Goal: Information Seeking & Learning: Learn about a topic

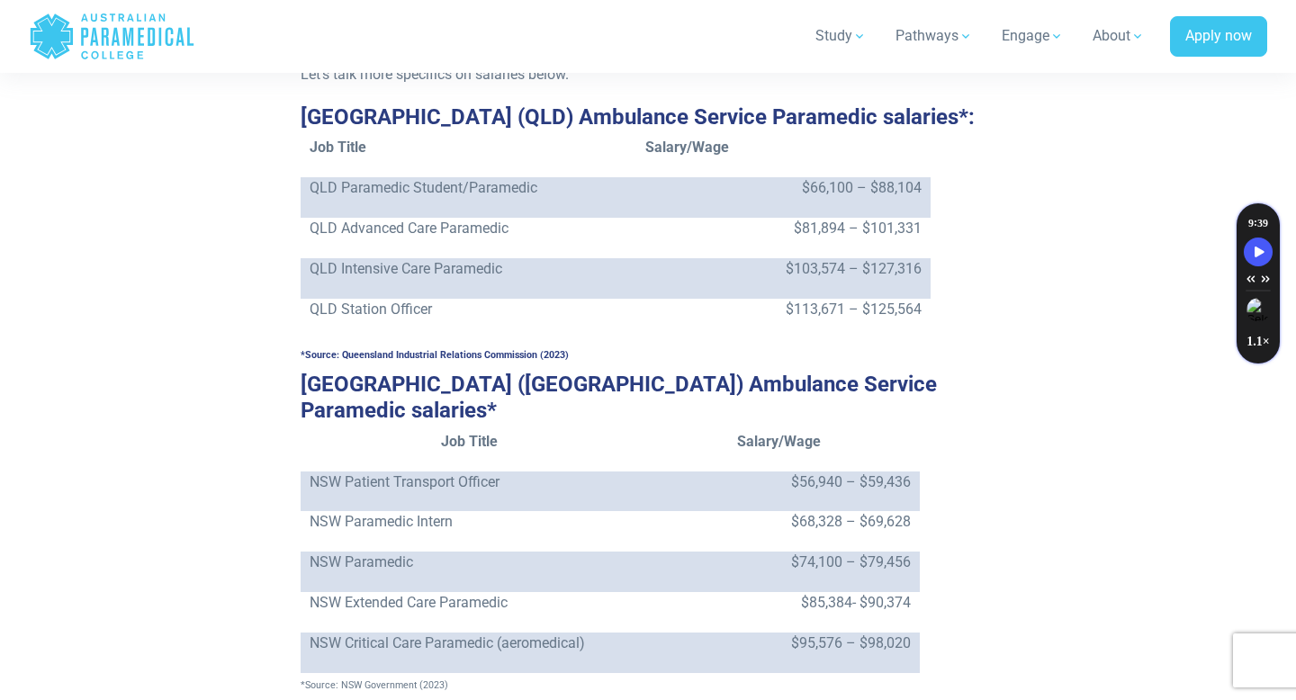
scroll to position [2010, 0]
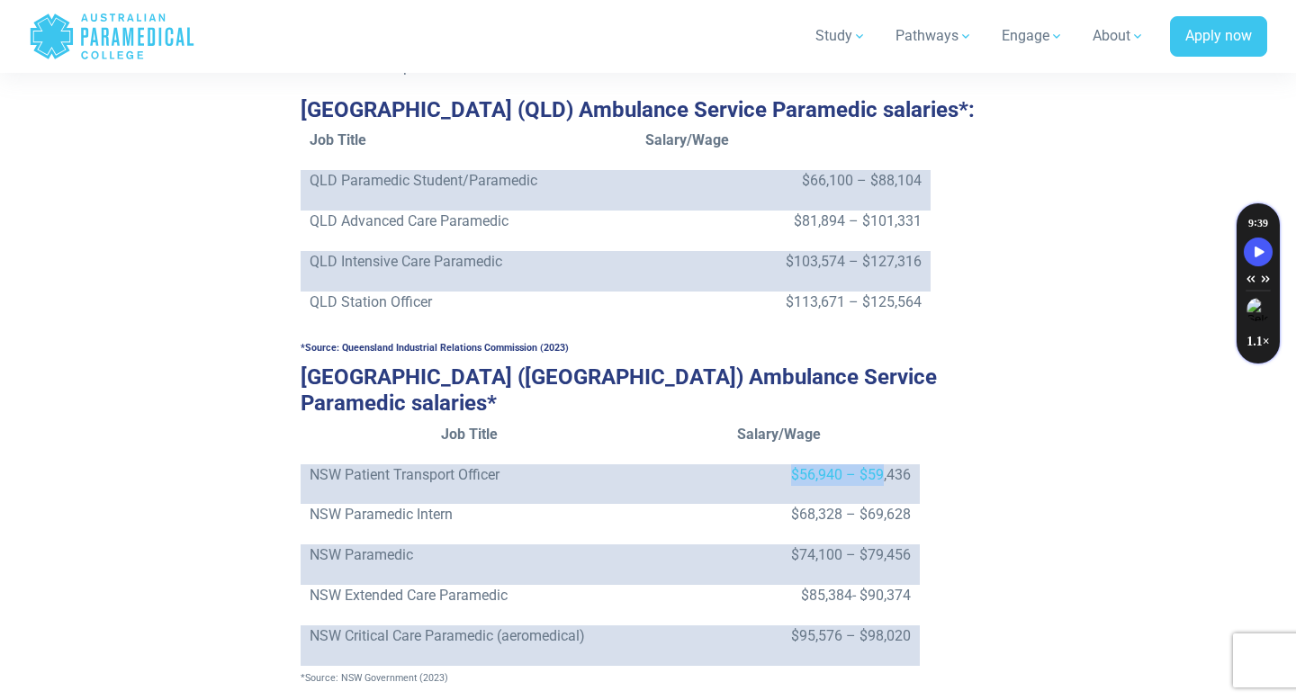
drag, startPoint x: 776, startPoint y: 431, endPoint x: 890, endPoint y: 429, distance: 113.5
click at [890, 465] on p "$56,940 – $59,436" at bounding box center [779, 476] width 264 height 22
drag, startPoint x: 791, startPoint y: 429, endPoint x: 898, endPoint y: 432, distance: 106.3
click at [898, 465] on p "$56,940 – $59,436" at bounding box center [779, 476] width 264 height 22
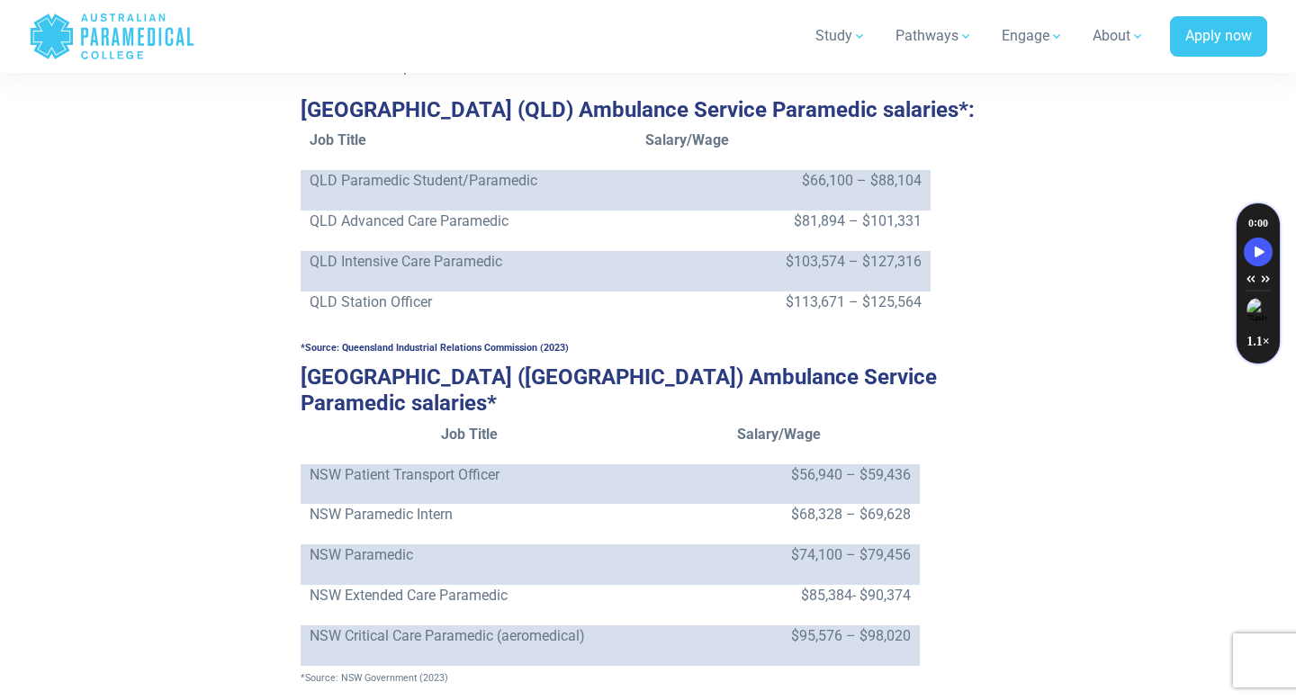
drag, startPoint x: 919, startPoint y: 428, endPoint x: 746, endPoint y: 428, distance: 172.9
click at [746, 465] on td "$56,940 – $59,436" at bounding box center [779, 485] width 282 height 41
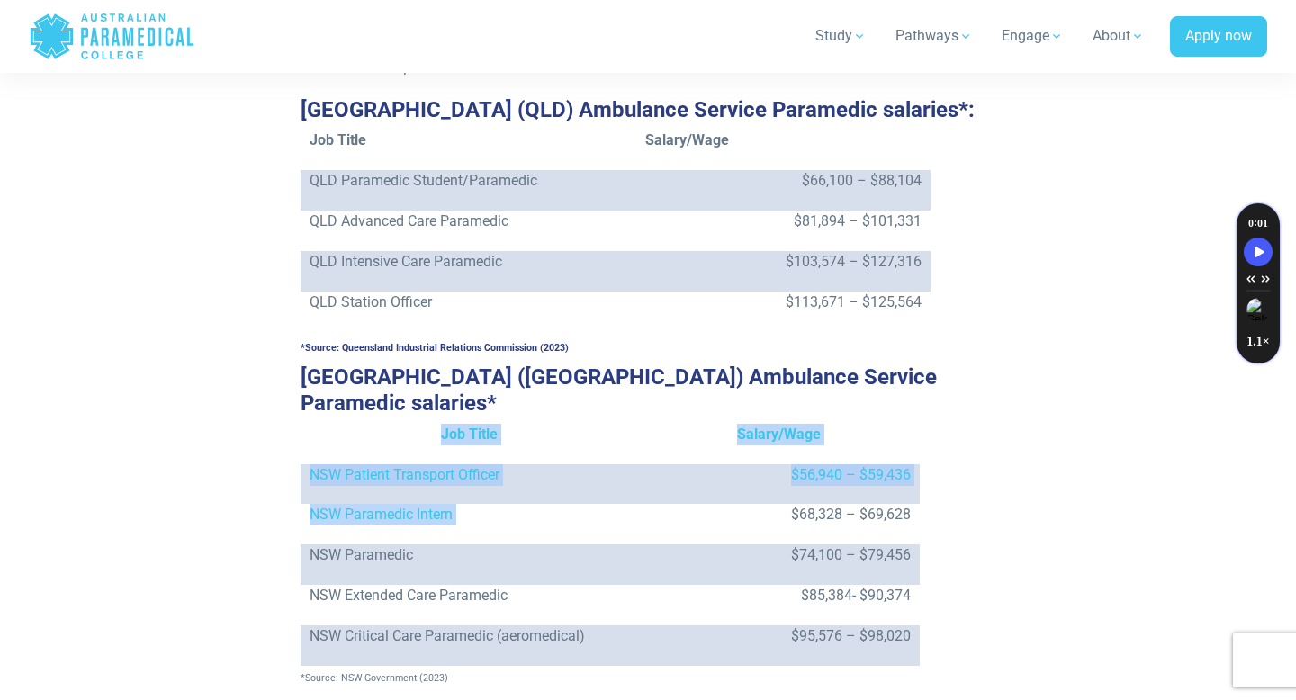
drag, startPoint x: 776, startPoint y: 465, endPoint x: 934, endPoint y: 465, distance: 157.6
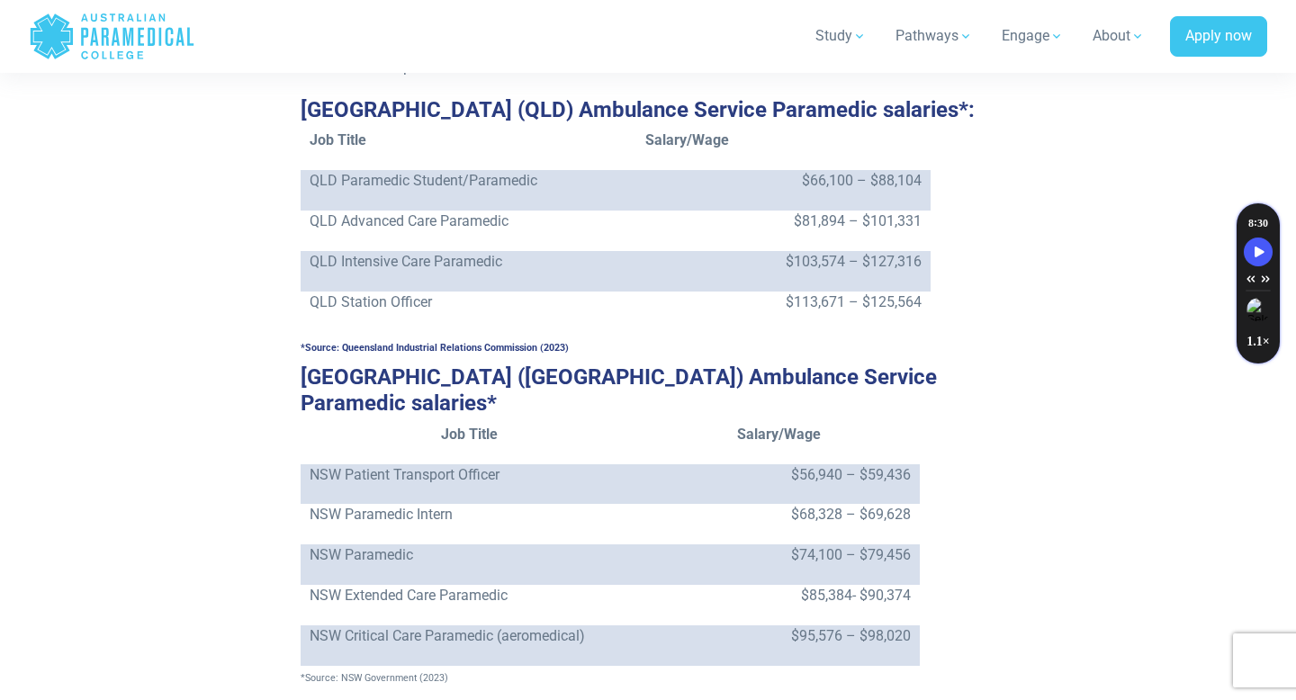
click at [892, 545] on p "$74,100 – $79,456" at bounding box center [779, 556] width 264 height 22
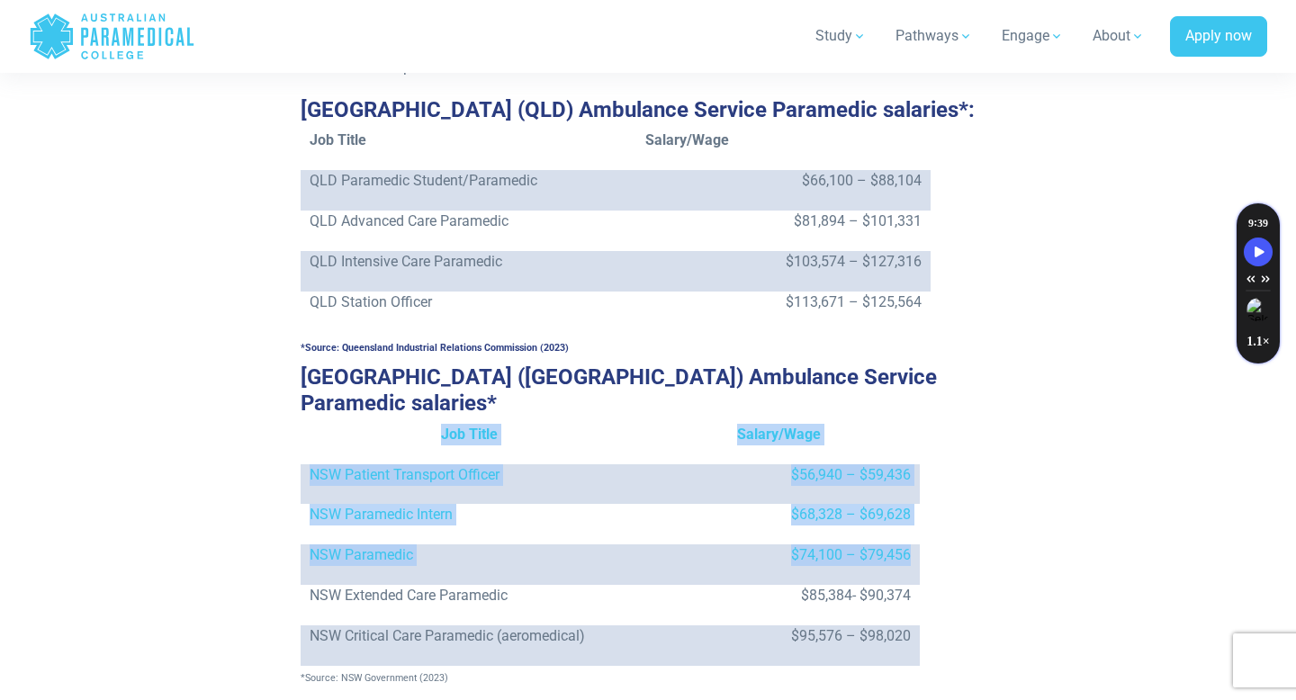
drag, startPoint x: 757, startPoint y: 519, endPoint x: 922, endPoint y: 518, distance: 164.8
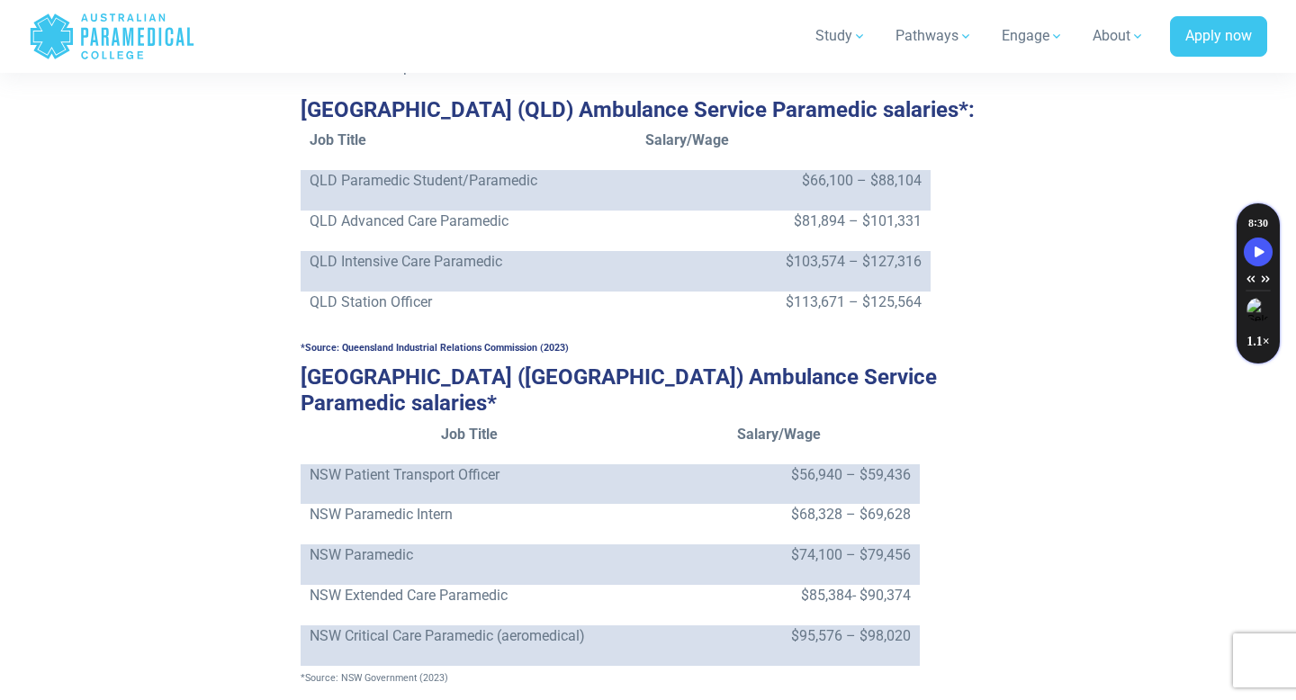
click at [757, 545] on p "$74,100 – $79,456" at bounding box center [779, 556] width 264 height 22
drag, startPoint x: 763, startPoint y: 508, endPoint x: 883, endPoint y: 508, distance: 119.7
click at [883, 545] on p "$74,100 – $79,456" at bounding box center [779, 556] width 264 height 22
click at [917, 545] on td "$74,100 – $79,456" at bounding box center [779, 565] width 282 height 41
drag, startPoint x: 917, startPoint y: 510, endPoint x: 777, endPoint y: 507, distance: 140.5
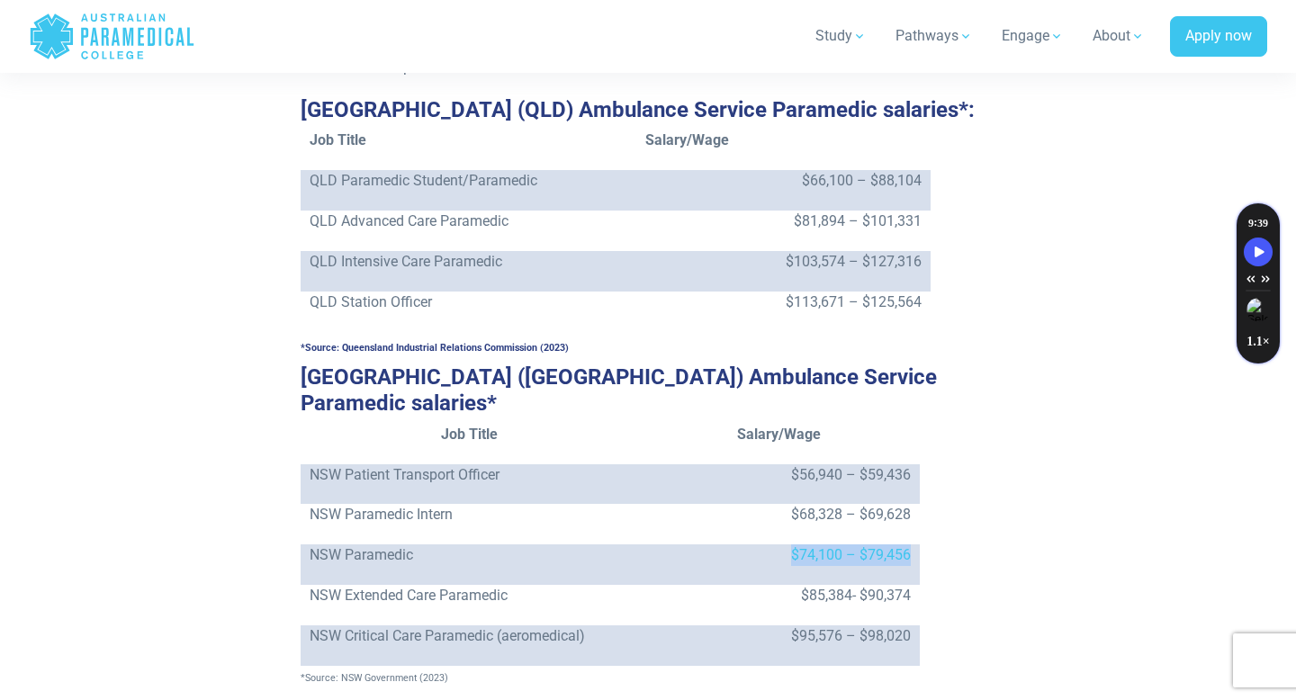
click at [777, 545] on td "$74,100 – $79,456" at bounding box center [779, 565] width 282 height 41
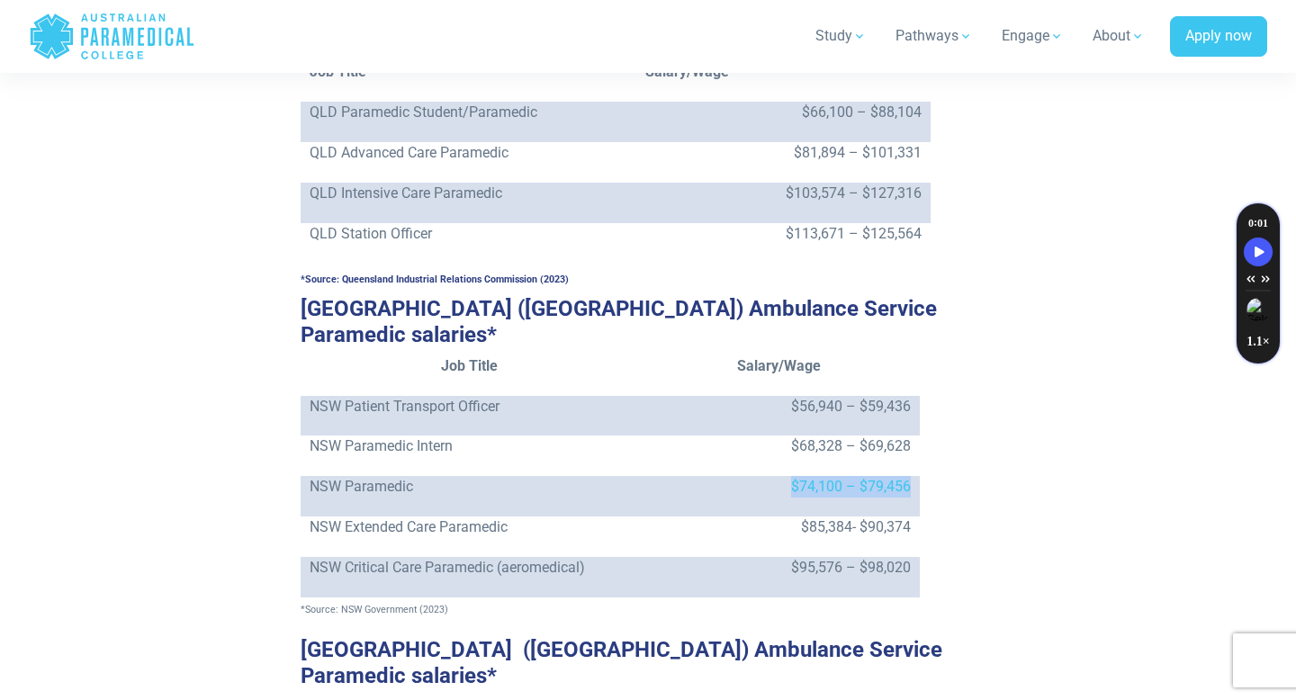
scroll to position [2105, 0]
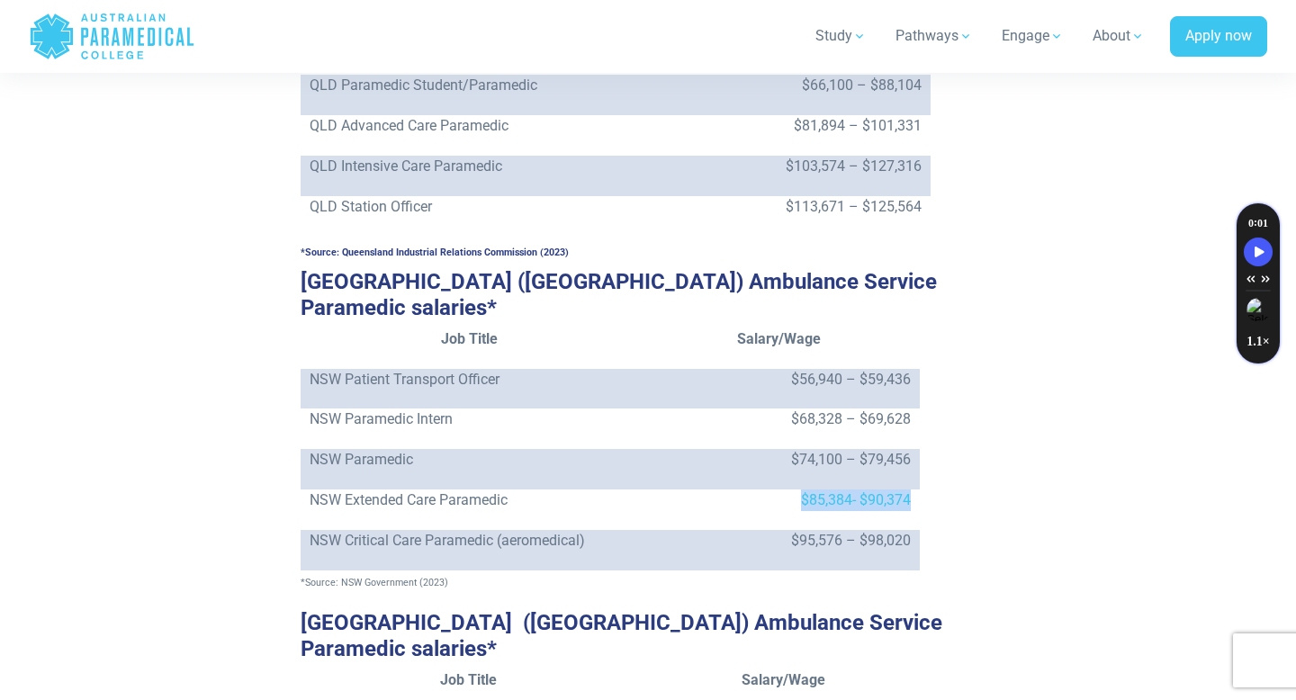
drag, startPoint x: 796, startPoint y: 450, endPoint x: 913, endPoint y: 449, distance: 117.0
click at [914, 490] on td "$85,384- $90,374" at bounding box center [779, 510] width 282 height 41
drag, startPoint x: 770, startPoint y: 412, endPoint x: 910, endPoint y: 407, distance: 140.6
click at [910, 449] on p "$74,100 – $79,456" at bounding box center [779, 460] width 264 height 22
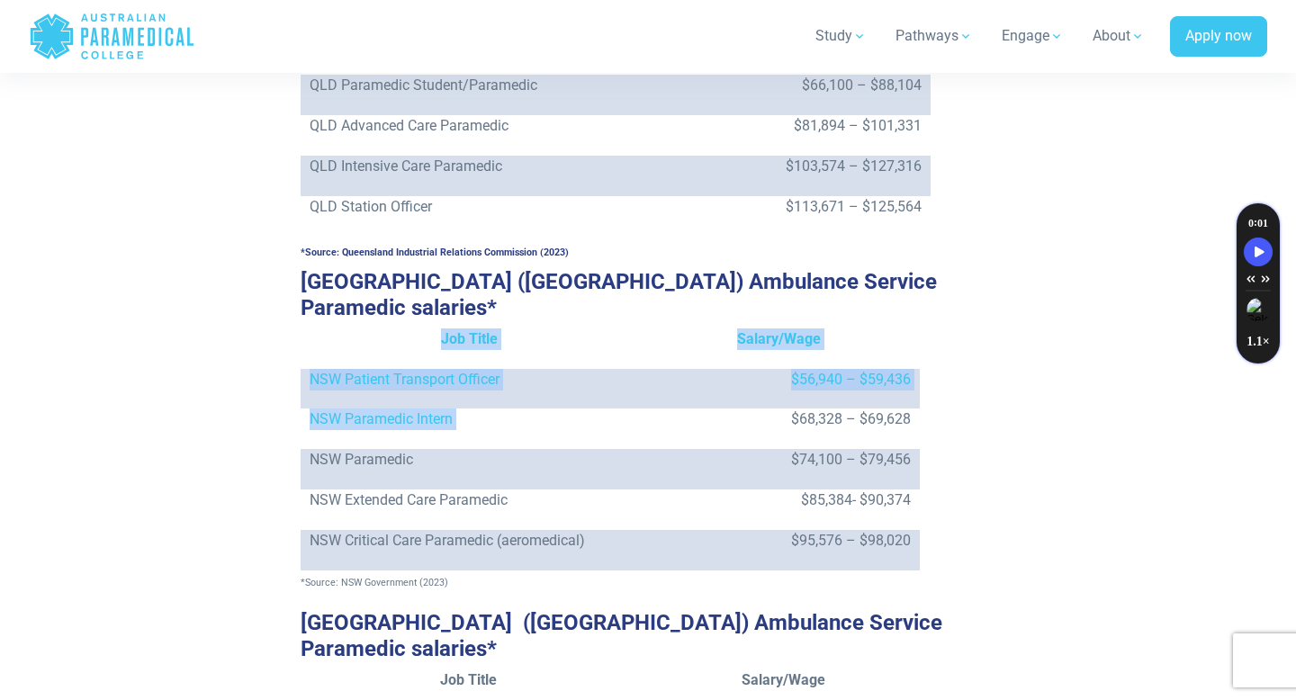
drag, startPoint x: 775, startPoint y: 376, endPoint x: 930, endPoint y: 374, distance: 154.9
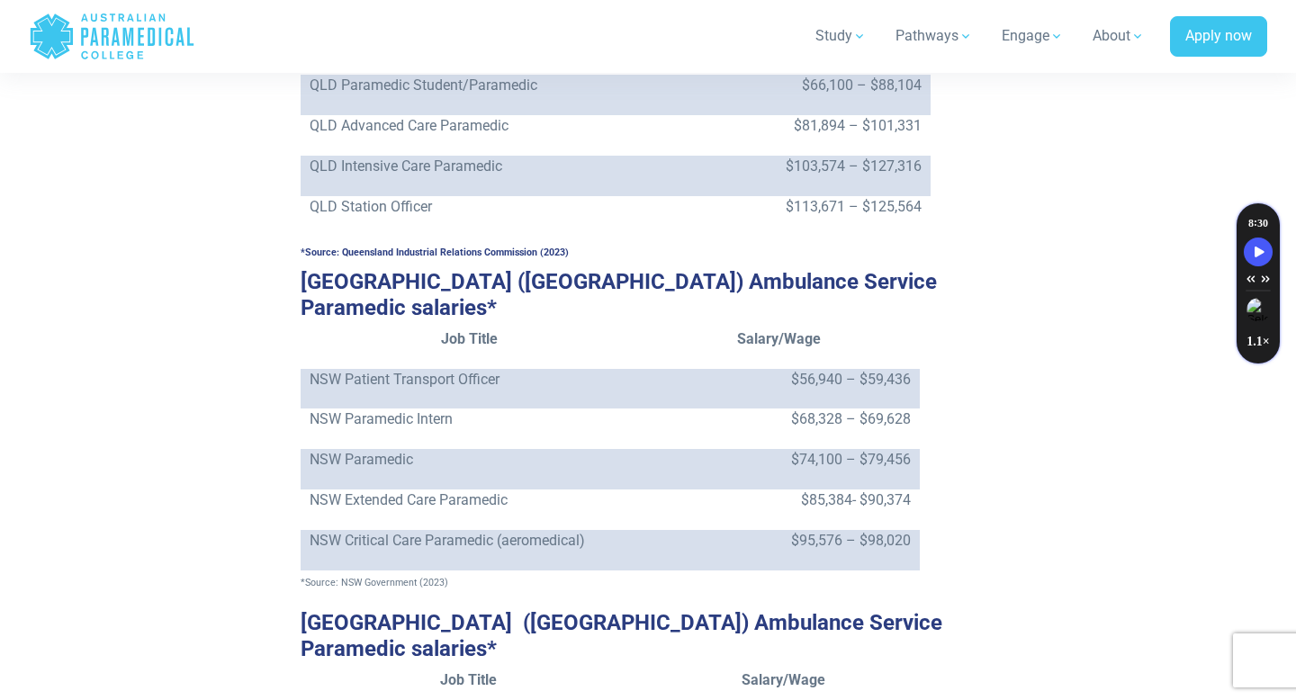
click at [903, 369] on td "$56,940 – $59,436" at bounding box center [779, 389] width 282 height 41
drag, startPoint x: 779, startPoint y: 323, endPoint x: 942, endPoint y: 324, distance: 163.0
click at [798, 409] on p "$68,328 – $69,628" at bounding box center [779, 420] width 264 height 22
drag, startPoint x: 778, startPoint y: 338, endPoint x: 908, endPoint y: 338, distance: 129.6
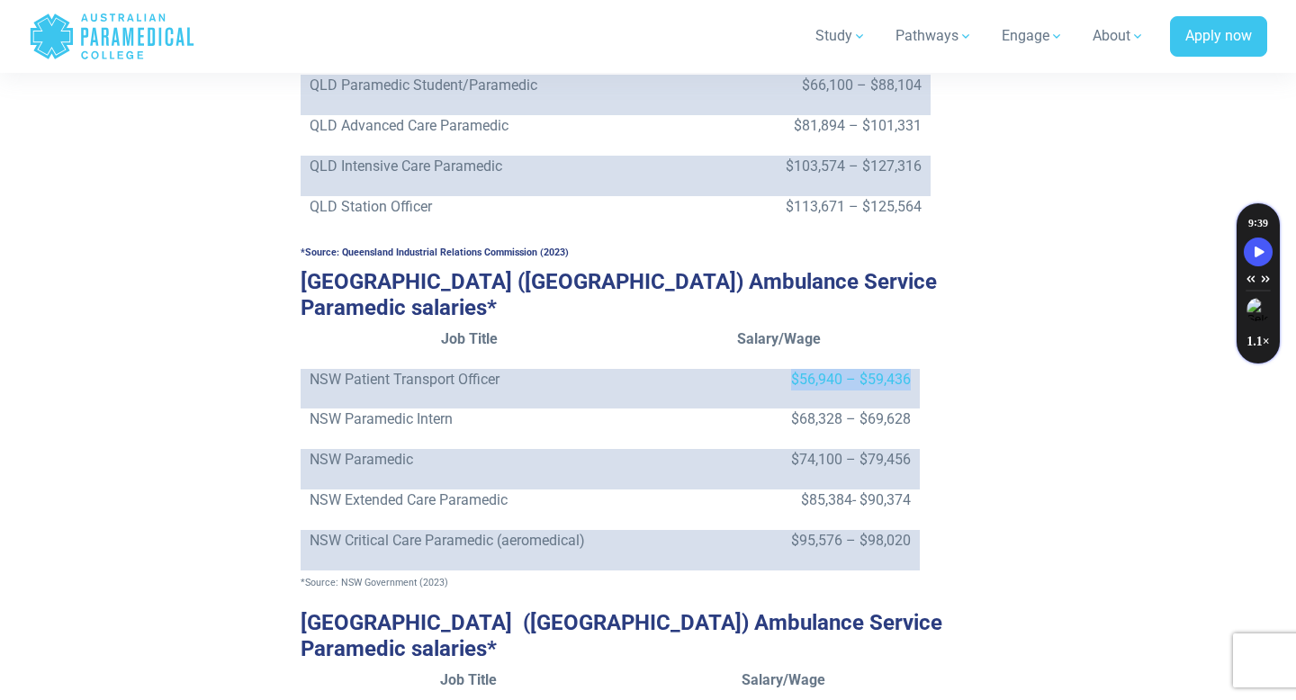
click at [908, 369] on p "$56,940 – $59,436" at bounding box center [779, 380] width 264 height 22
click at [801, 409] on p "$68,328 – $69,628" at bounding box center [779, 420] width 264 height 22
drag, startPoint x: 785, startPoint y: 374, endPoint x: 913, endPoint y: 377, distance: 127.9
click at [911, 409] on td "$68,328 – $69,628" at bounding box center [779, 429] width 282 height 41
drag, startPoint x: 772, startPoint y: 405, endPoint x: 917, endPoint y: 414, distance: 144.3
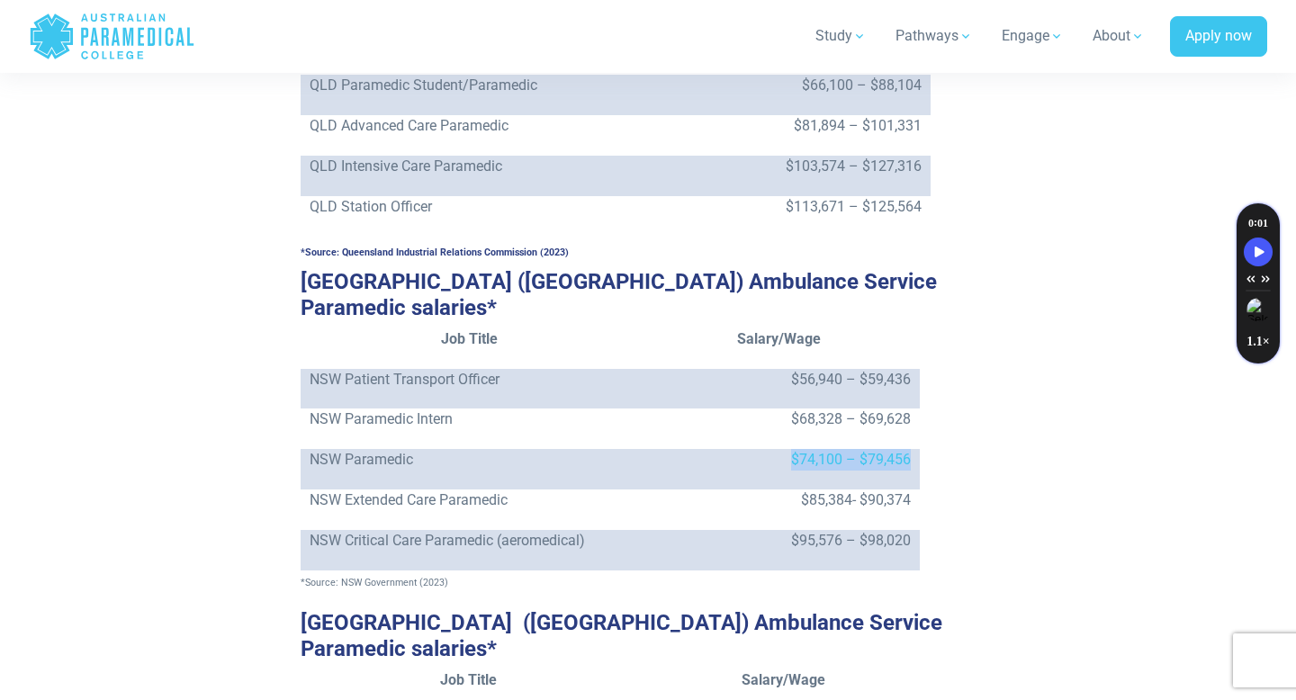
click at [916, 449] on td "$74,100 – $79,456" at bounding box center [779, 469] width 282 height 41
drag, startPoint x: 770, startPoint y: 465, endPoint x: 908, endPoint y: 440, distance: 139.9
click at [908, 439] on tbody "Job Title Salary/Wage NSW Patient Transport Officer $56,940 – $59,436 NSW Param…" at bounding box center [610, 450] width 619 height 242
click at [909, 449] on td "$74,100 – $79,456" at bounding box center [779, 469] width 282 height 41
click at [796, 490] on p "$85,384- $90,374" at bounding box center [779, 501] width 264 height 22
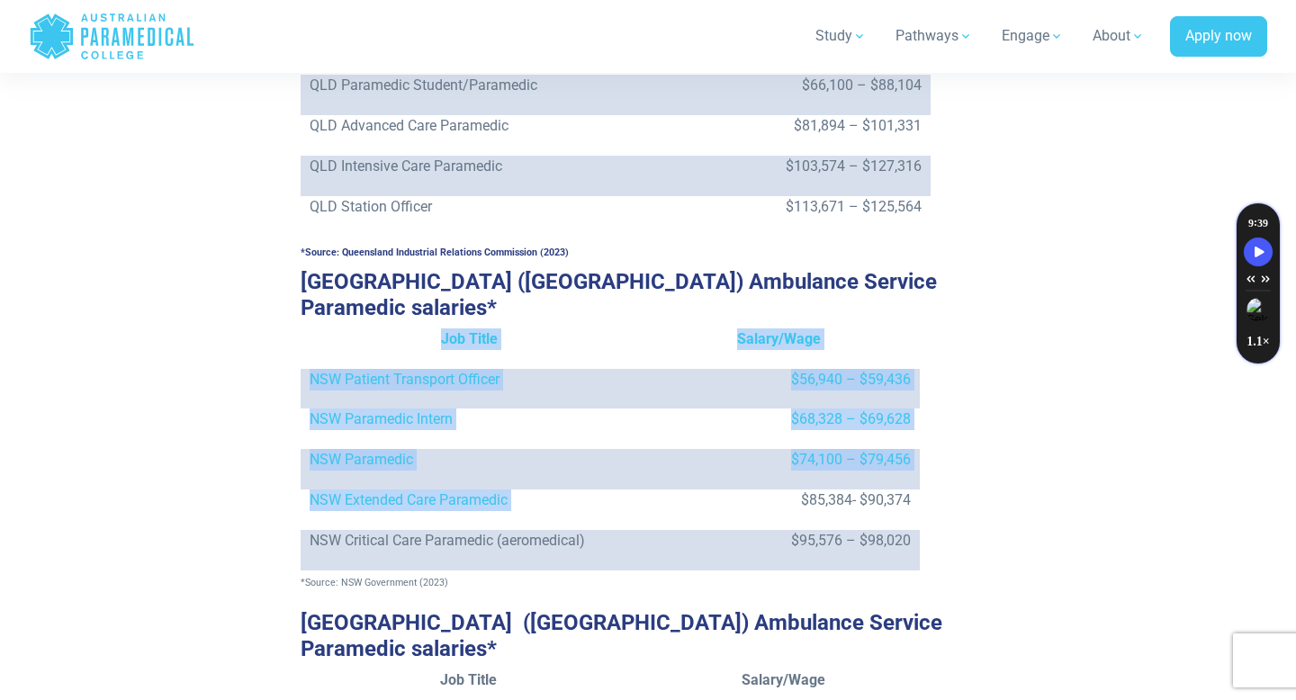
drag, startPoint x: 793, startPoint y: 449, endPoint x: 925, endPoint y: 454, distance: 131.5
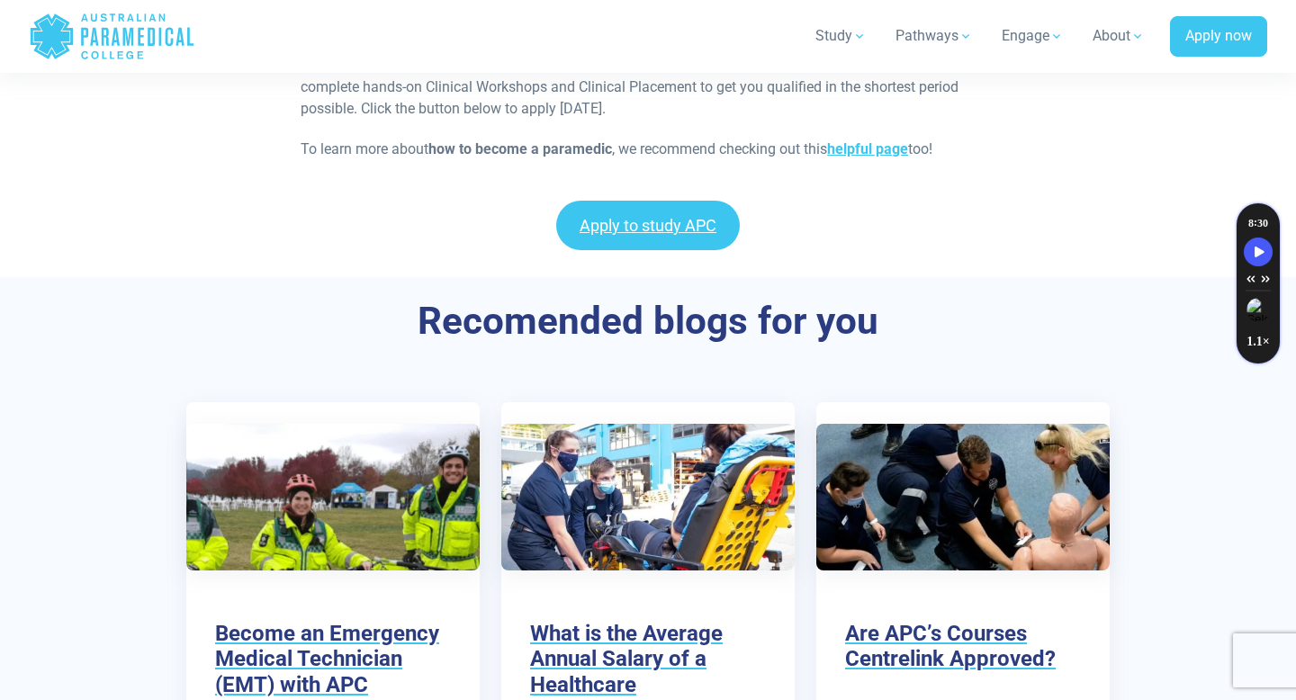
scroll to position [5759, 0]
